Goal: Find specific page/section: Find specific page/section

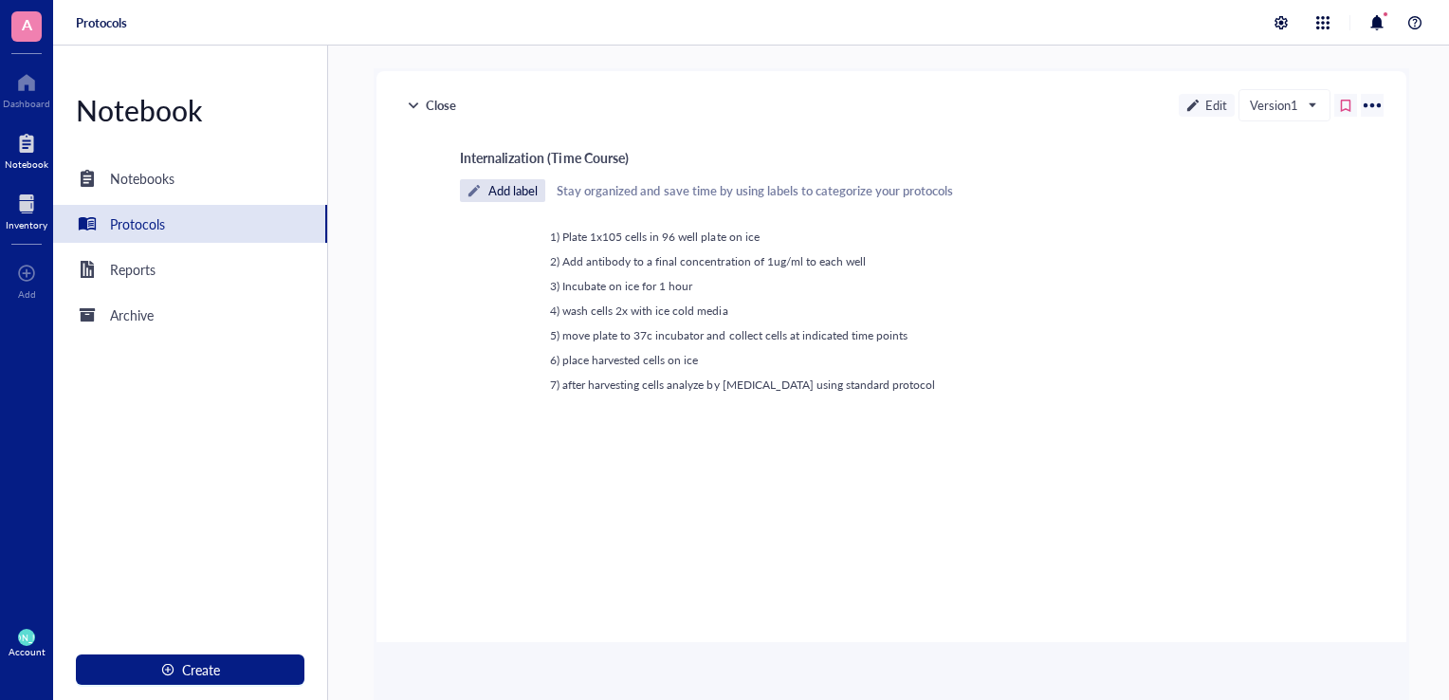
click at [13, 225] on div "Inventory" at bounding box center [27, 224] width 42 height 11
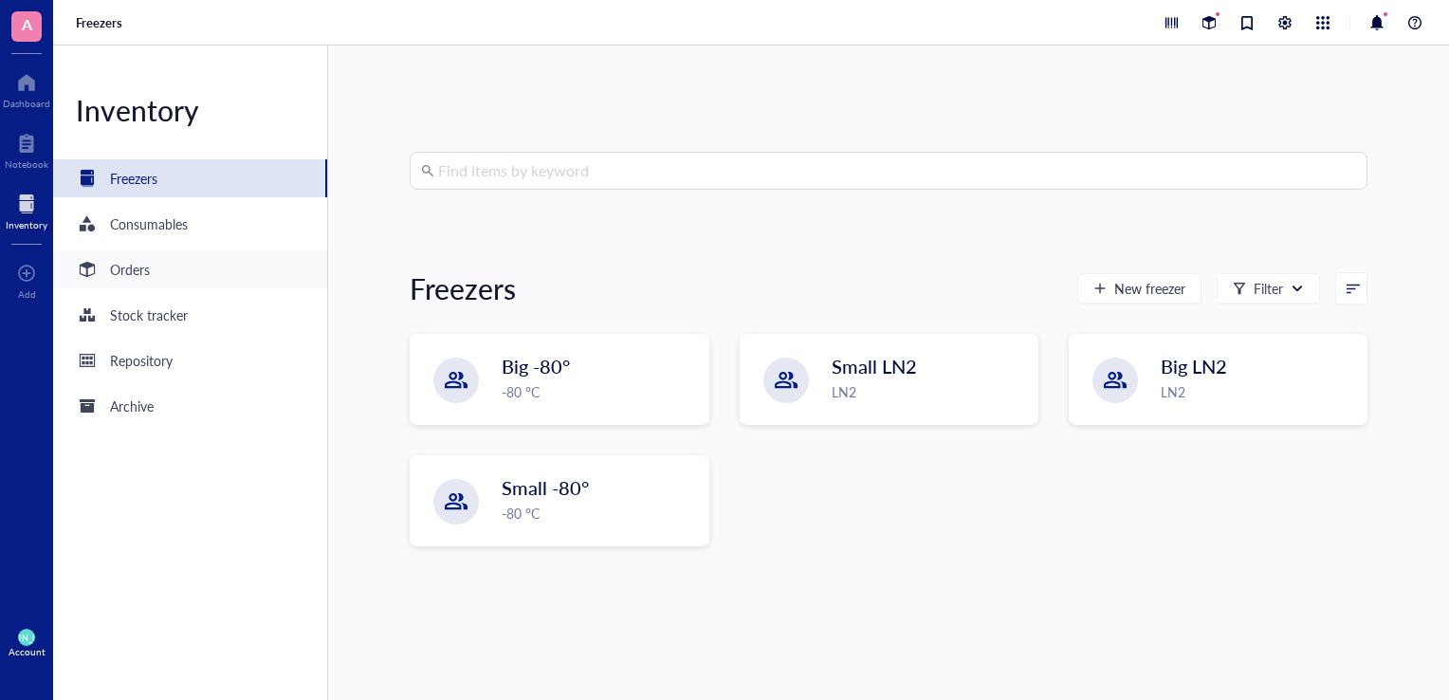
click at [141, 274] on div "Orders" at bounding box center [130, 269] width 40 height 21
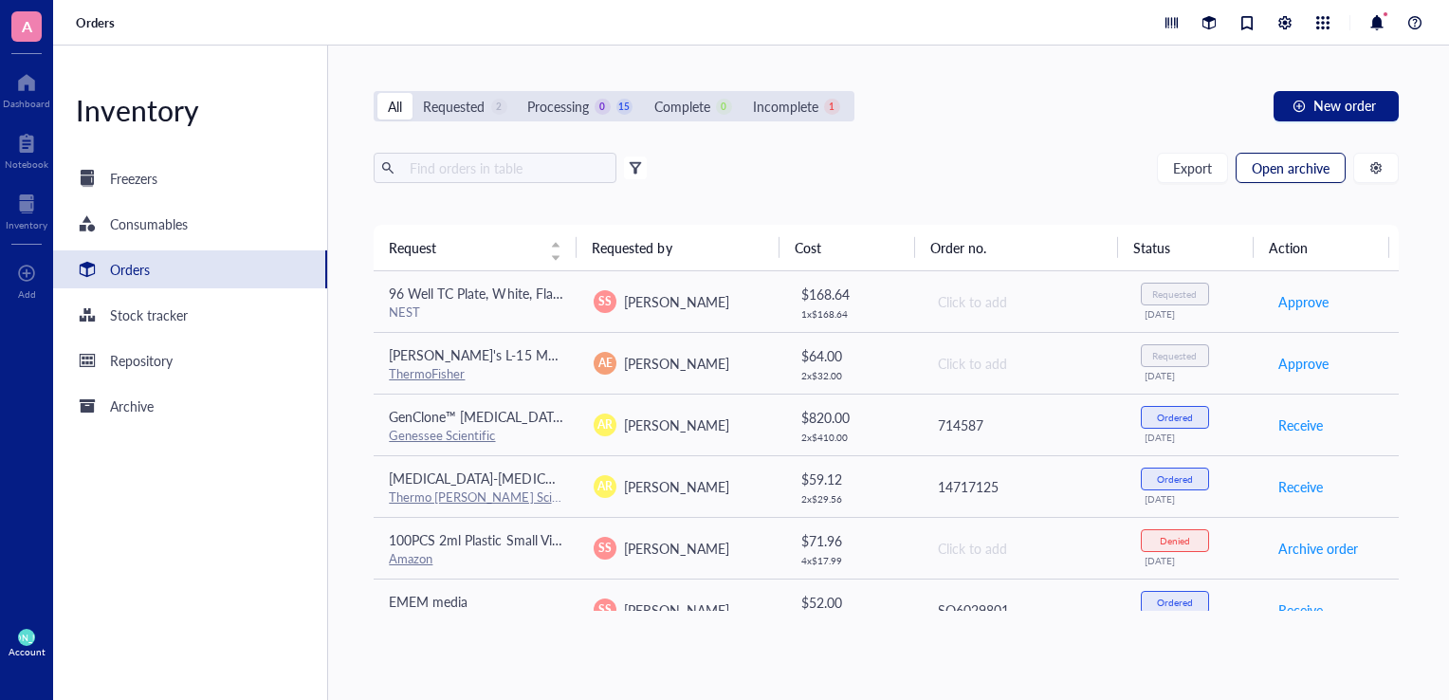
click at [1267, 165] on span "Open archive" at bounding box center [1291, 167] width 78 height 15
